Goal: Task Accomplishment & Management: Complete application form

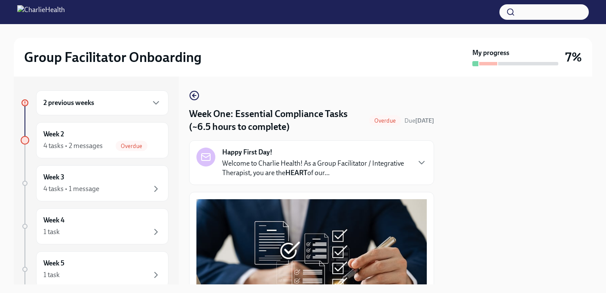
click at [94, 103] on h6 "2 previous weeks" at bounding box center [68, 102] width 51 height 9
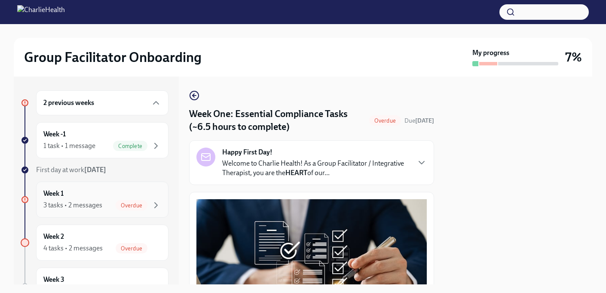
click at [92, 201] on div "3 tasks • 2 messages" at bounding box center [72, 204] width 59 height 9
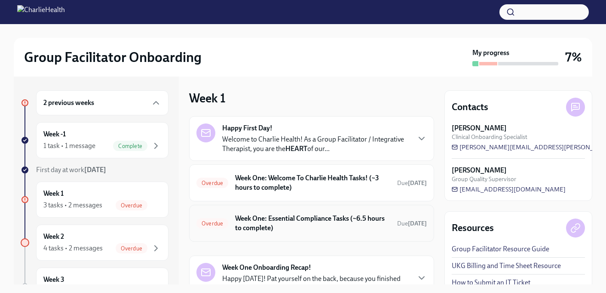
click at [277, 216] on h6 "Week One: Essential Compliance Tasks (~6.5 hours to complete)" at bounding box center [312, 223] width 155 height 19
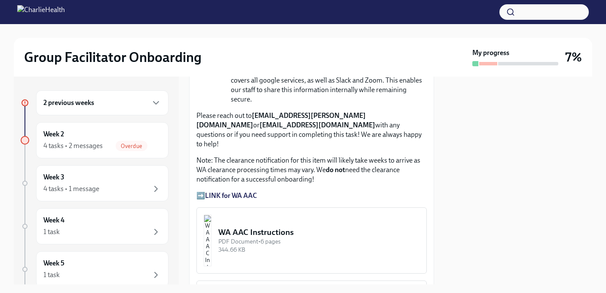
scroll to position [731, 0]
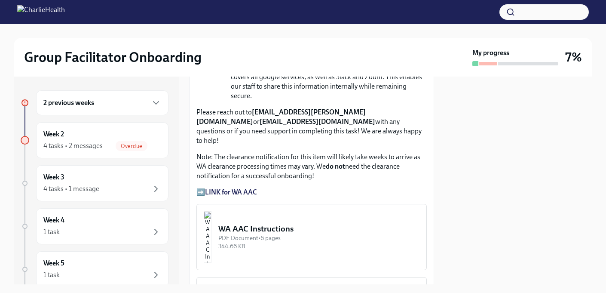
click at [282, 223] on div "WA AAC Instructions" at bounding box center [318, 228] width 201 height 11
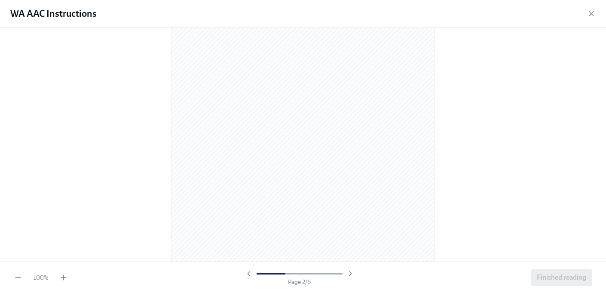
scroll to position [444, 0]
click at [65, 276] on icon "button" at bounding box center [63, 277] width 9 height 9
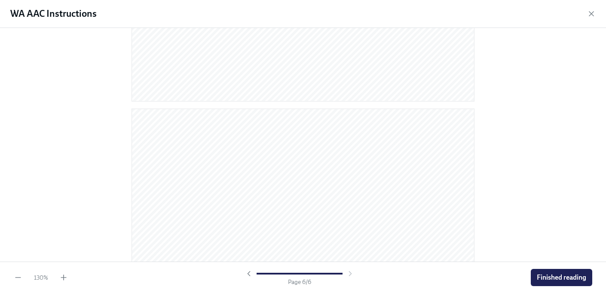
scroll to position [2169, 0]
click at [560, 281] on span "Finished reading" at bounding box center [561, 277] width 49 height 9
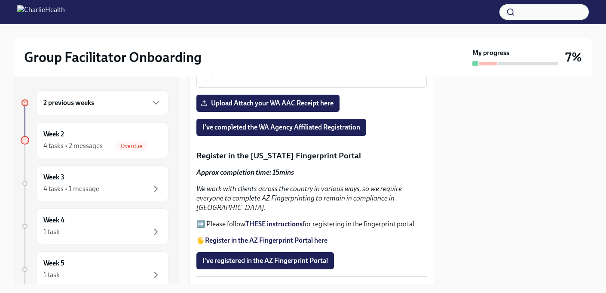
scroll to position [985, 0]
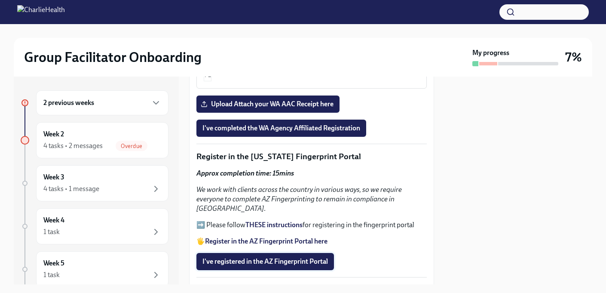
click at [301, 257] on span "I've registered in the AZ Fingerprint Portal" at bounding box center [265, 261] width 126 height 9
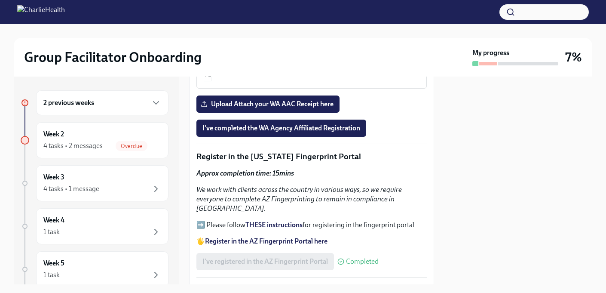
click at [279, 237] on strong "Register in the AZ Fingerprint Portal here" at bounding box center [266, 241] width 122 height 8
click at [279, 220] on strong "THESE instructions" at bounding box center [273, 224] width 57 height 8
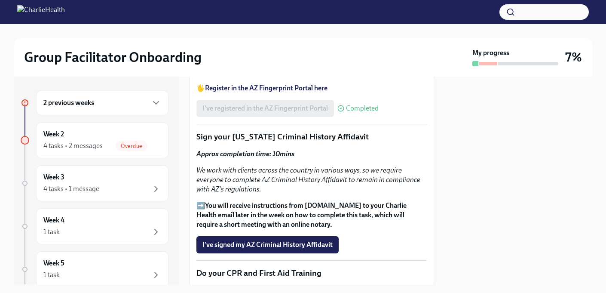
scroll to position [1140, 0]
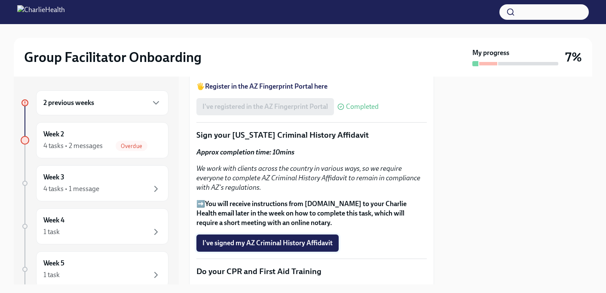
click at [214, 239] on span "I've signed my AZ Criminal History Affidavit" at bounding box center [267, 243] width 130 height 9
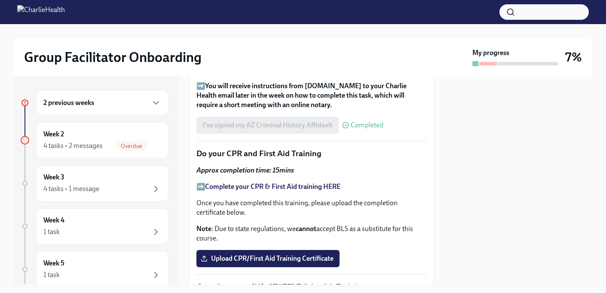
scroll to position [1259, 0]
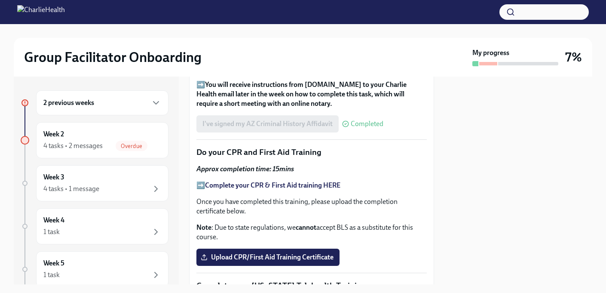
click at [230, 181] on strong "Complete your CPR & First Aid training HERE" at bounding box center [272, 185] width 135 height 8
click at [233, 253] on span "Upload CPR/First Aid Training Certificate" at bounding box center [267, 257] width 131 height 9
click at [0, 0] on input "Upload CPR/First Aid Training Certificate" at bounding box center [0, 0] width 0 height 0
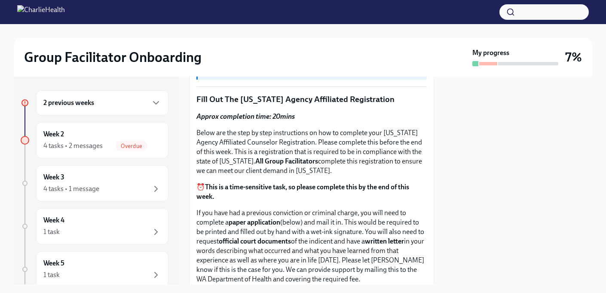
scroll to position [316, 0]
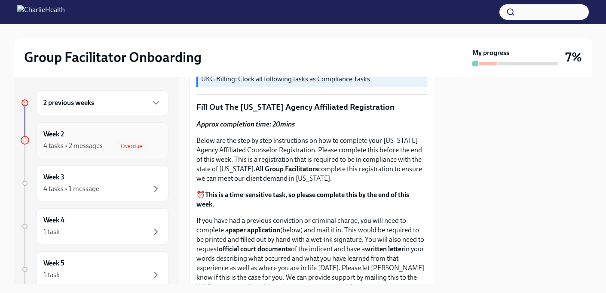
click at [155, 142] on icon "button" at bounding box center [156, 146] width 10 height 10
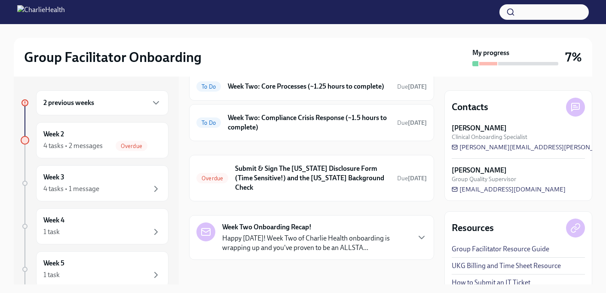
scroll to position [260, 0]
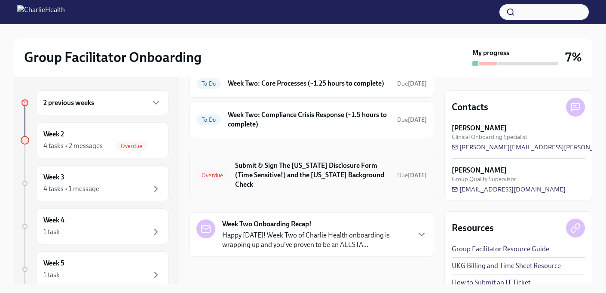
click at [252, 178] on h6 "Submit & Sign The [US_STATE] Disclosure Form (Time Sensitive!) and the [US_STAT…" at bounding box center [312, 175] width 155 height 28
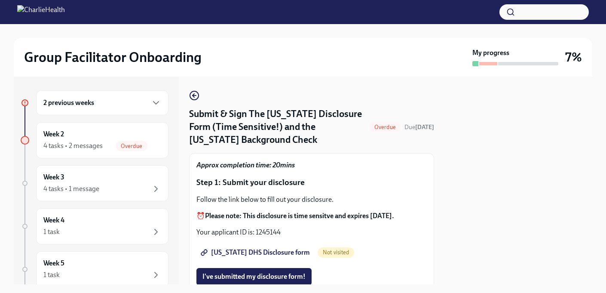
scroll to position [40, 0]
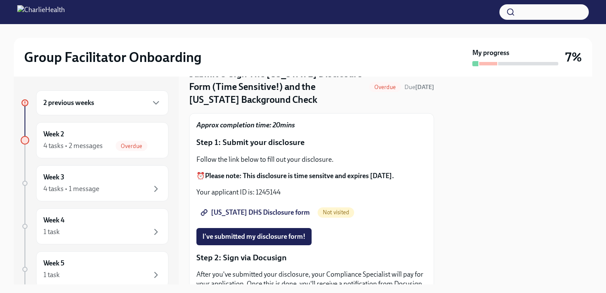
click at [272, 214] on span "[US_STATE] DHS Disclosure form" at bounding box center [255, 212] width 107 height 9
click at [273, 234] on span "I've submitted my disclosure form!" at bounding box center [253, 236] width 103 height 9
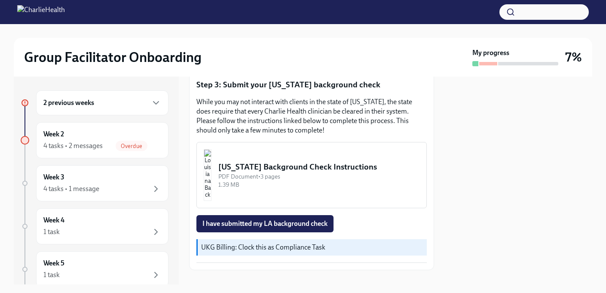
scroll to position [312, 0]
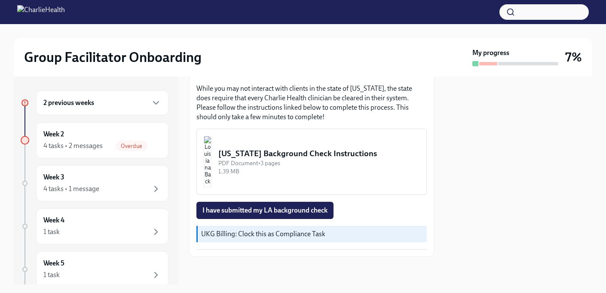
click at [291, 168] on div "1.39 MB" at bounding box center [318, 171] width 201 height 8
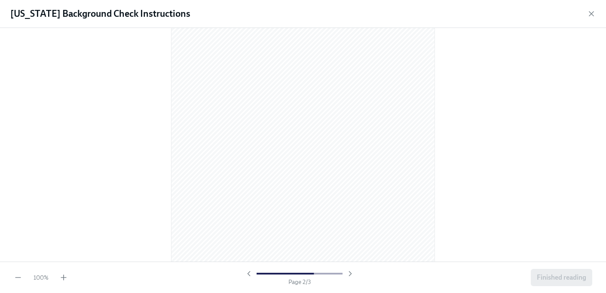
scroll to position [0, 0]
click at [63, 280] on icon "button" at bounding box center [63, 277] width 9 height 9
click at [592, 8] on div "[US_STATE] Background Check Instructions" at bounding box center [303, 14] width 606 height 28
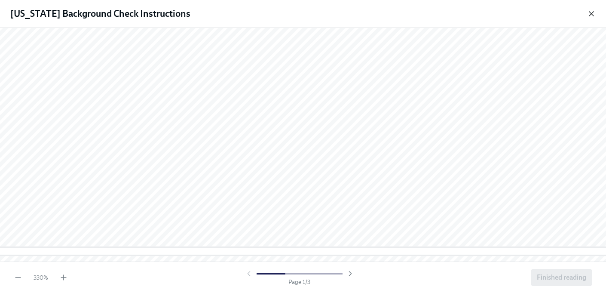
click at [592, 13] on icon "button" at bounding box center [591, 13] width 9 height 9
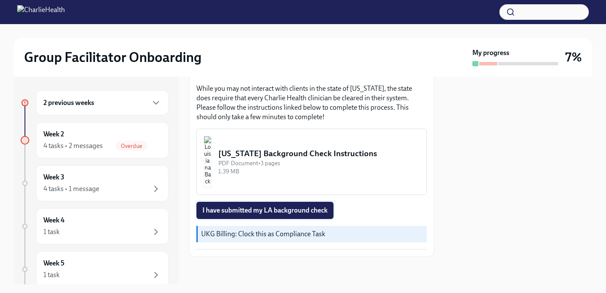
click at [317, 208] on span "I have submitted my LA background check" at bounding box center [264, 210] width 125 height 9
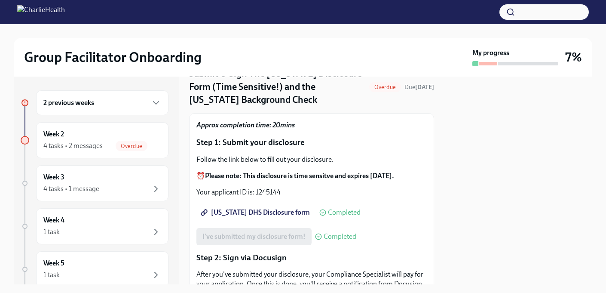
scroll to position [0, 0]
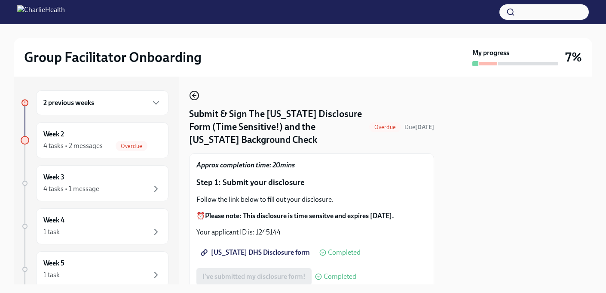
click at [196, 95] on icon "button" at bounding box center [194, 95] width 10 height 10
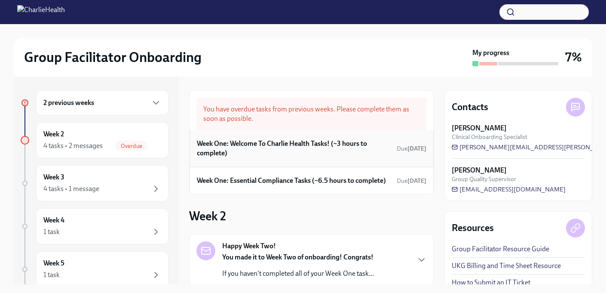
click at [258, 154] on h6 "Week One: Welcome To Charlie Health Tasks! (~3 hours to complete)" at bounding box center [295, 148] width 196 height 19
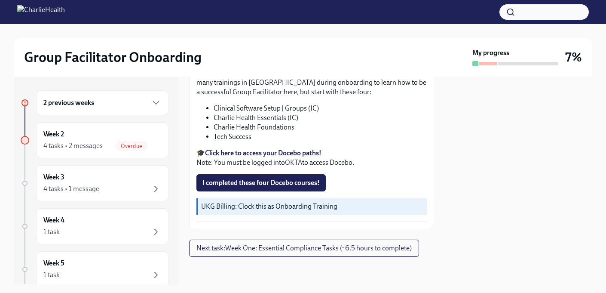
scroll to position [1127, 0]
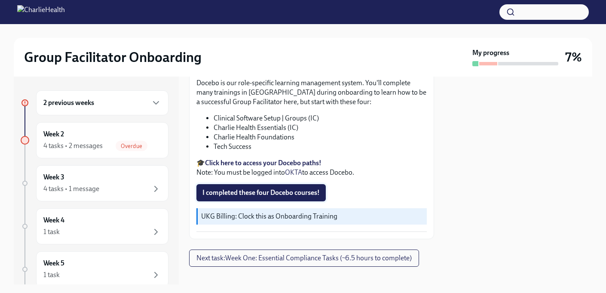
click at [237, 190] on span "I completed these four Docebo courses!" at bounding box center [260, 192] width 117 height 9
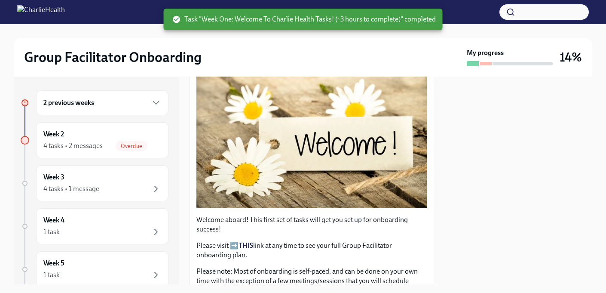
scroll to position [0, 0]
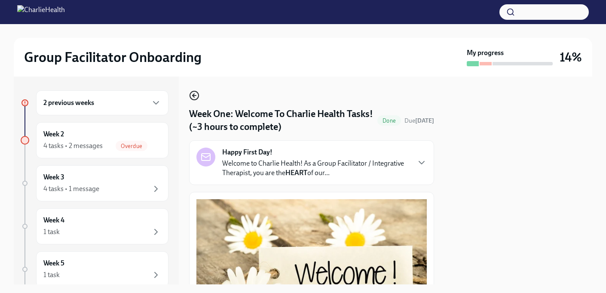
click at [192, 97] on icon "button" at bounding box center [194, 95] width 10 height 10
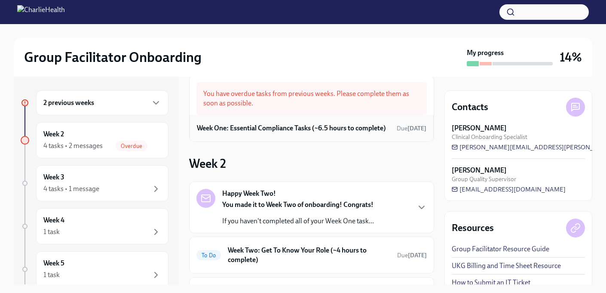
scroll to position [16, 0]
click at [239, 132] on h6 "Week One: Essential Compliance Tasks (~6.5 hours to complete)" at bounding box center [291, 127] width 189 height 9
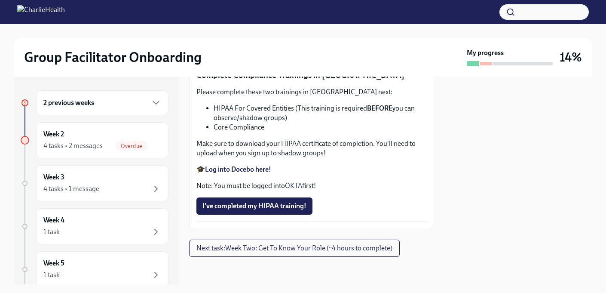
scroll to position [2136, 0]
click at [241, 245] on span "Next task : Week Two: Get To Know Your Role (~4 hours to complete)" at bounding box center [294, 248] width 196 height 9
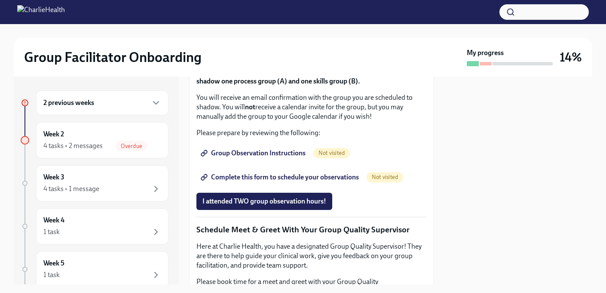
scroll to position [576, 0]
